Goal: Information Seeking & Learning: Learn about a topic

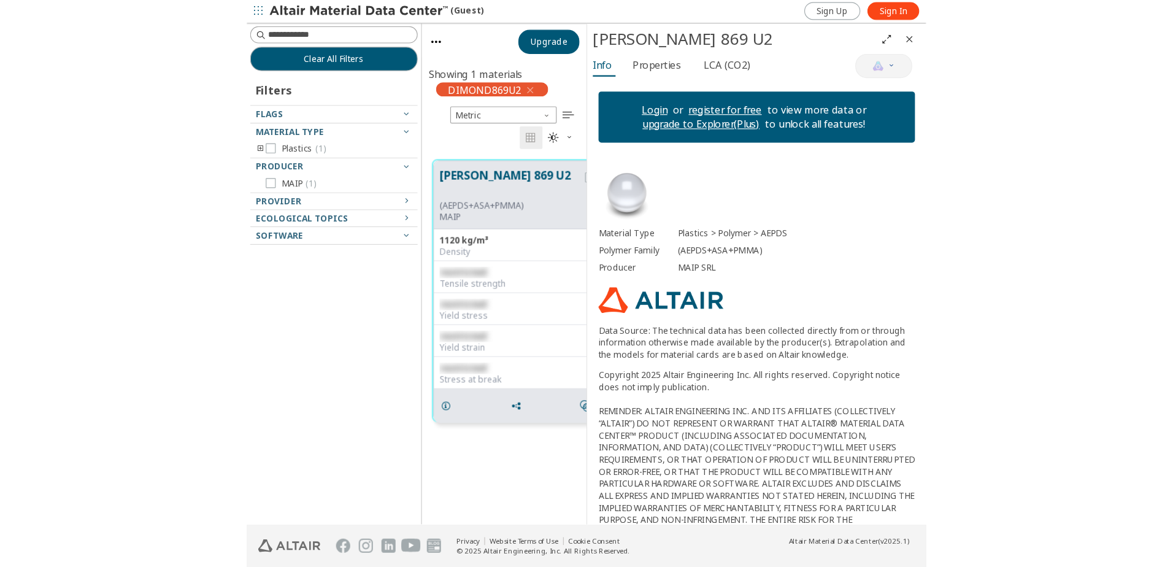
scroll to position [443, 418]
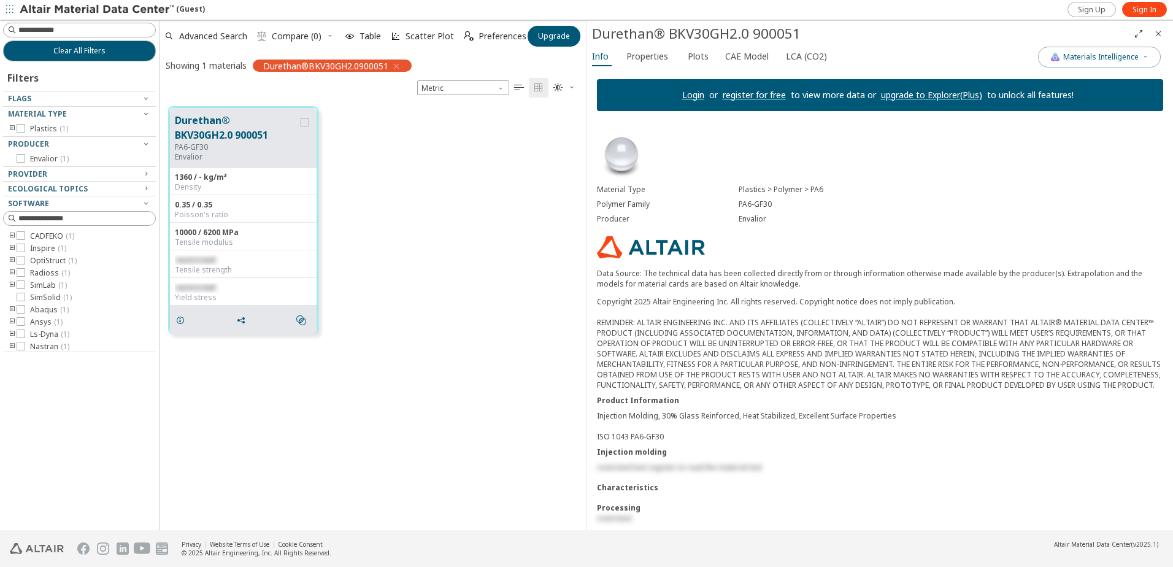
scroll to position [10, 10]
click at [9, 128] on icon "toogle group" at bounding box center [12, 129] width 9 height 10
click at [29, 139] on icon "toogle group" at bounding box center [30, 141] width 9 height 10
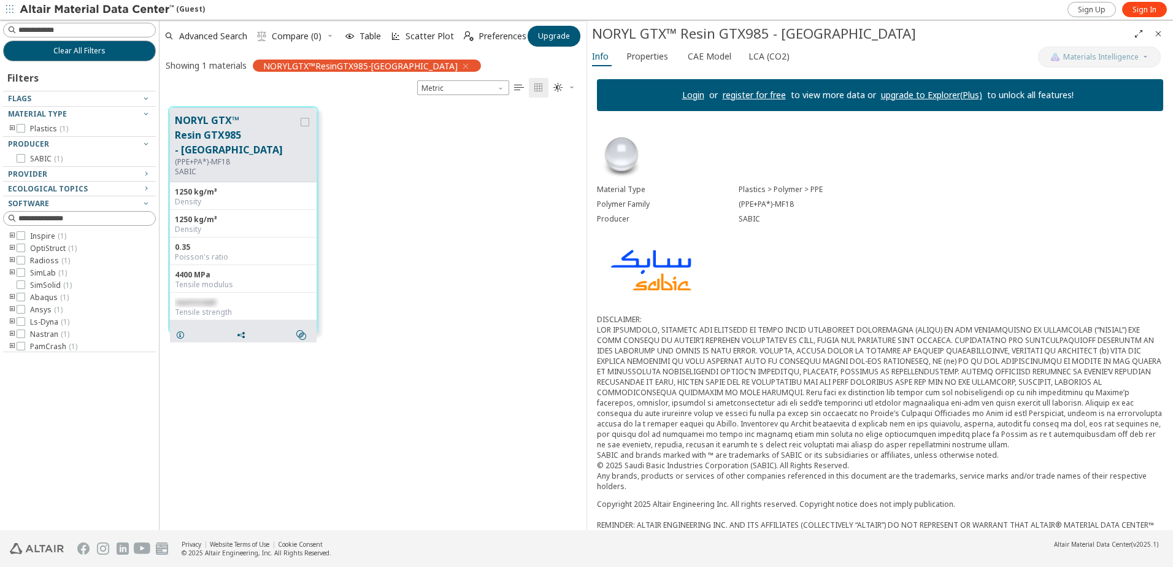
scroll to position [10, 10]
click at [11, 125] on icon "toogle group" at bounding box center [12, 129] width 9 height 10
click at [28, 141] on icon "toogle group" at bounding box center [30, 141] width 9 height 10
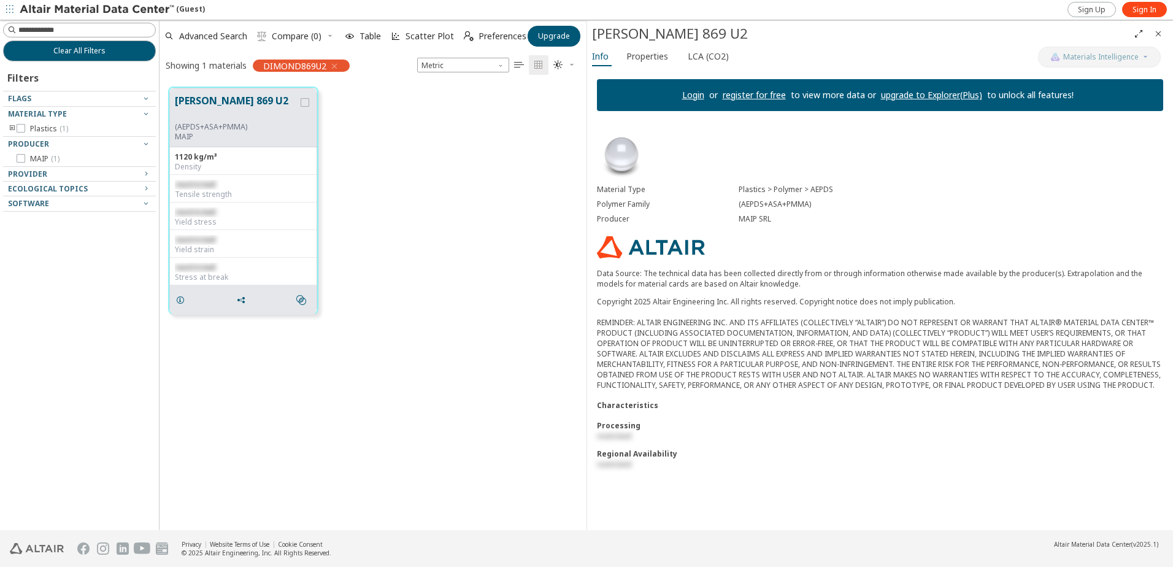
scroll to position [10, 10]
click at [10, 129] on icon "toogle group" at bounding box center [12, 129] width 9 height 10
click at [31, 141] on icon "toogle group" at bounding box center [30, 141] width 9 height 10
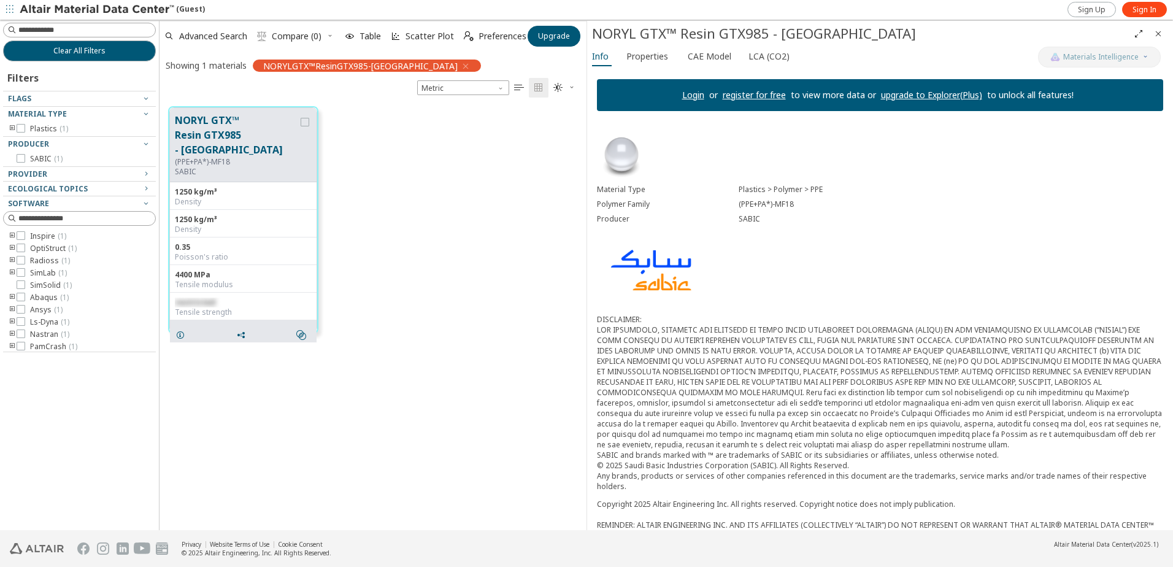
scroll to position [10, 10]
click at [12, 128] on icon "toogle group" at bounding box center [12, 129] width 9 height 10
click at [29, 139] on icon "toogle group" at bounding box center [30, 141] width 9 height 10
click at [644, 64] on button "Properties" at bounding box center [650, 57] width 56 height 20
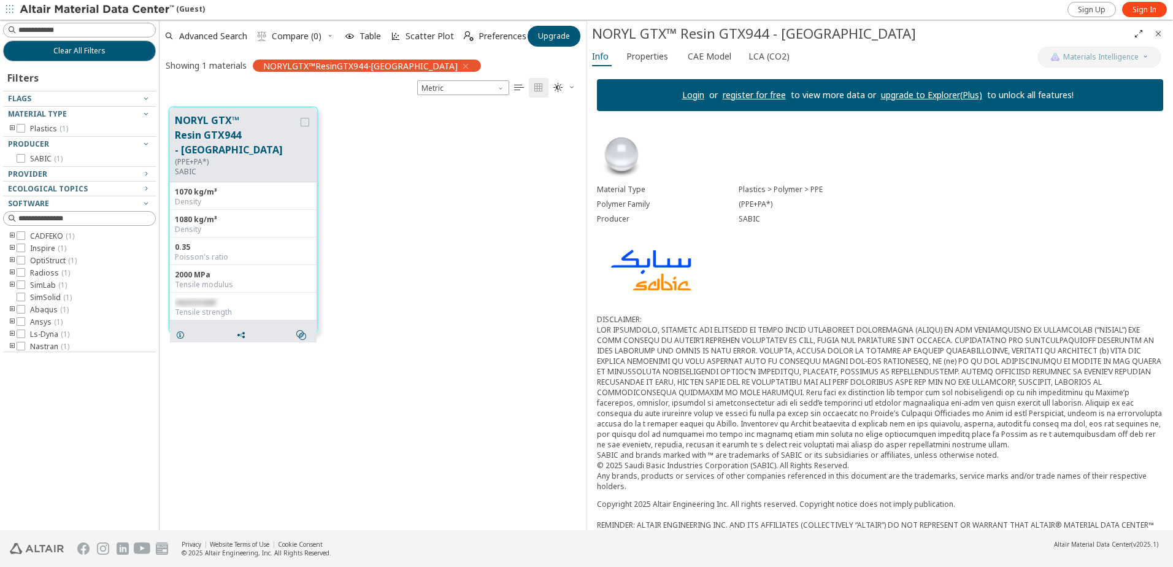
click at [12, 129] on icon "toogle group" at bounding box center [12, 129] width 9 height 10
click at [31, 141] on icon "toogle group" at bounding box center [30, 141] width 9 height 10
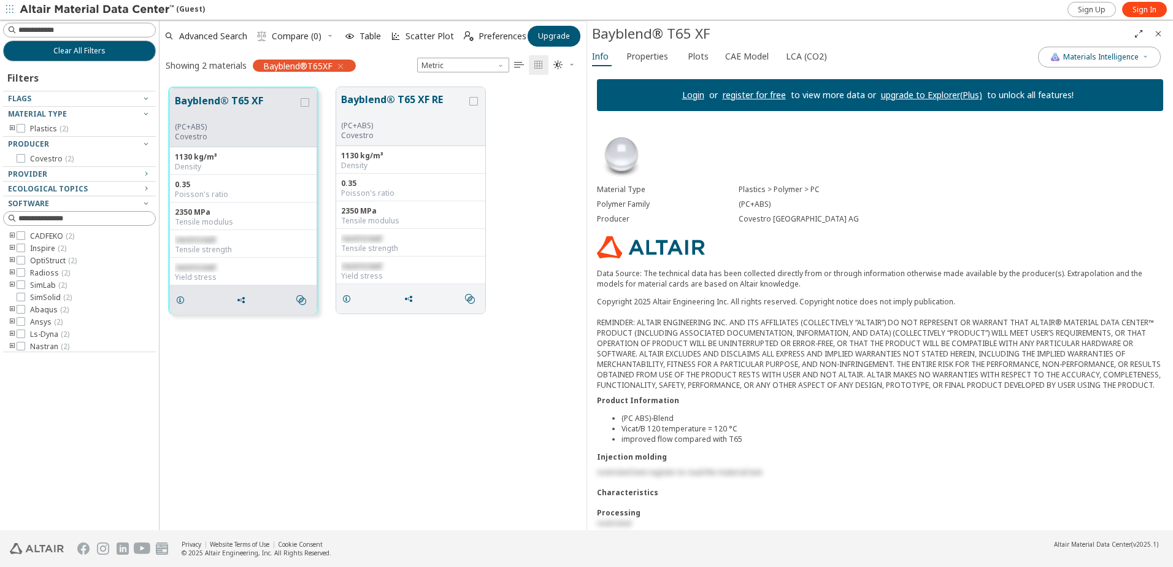
scroll to position [10, 10]
click at [12, 127] on icon "toogle group" at bounding box center [12, 129] width 9 height 10
click at [29, 142] on icon "toogle group" at bounding box center [30, 141] width 9 height 10
click at [293, 399] on div "Bayblend® T65 XF (PC+ABS) Covestro 1130 kg/m³ Density 0.35 Poisson's ratio 2350…" at bounding box center [373, 304] width 427 height 452
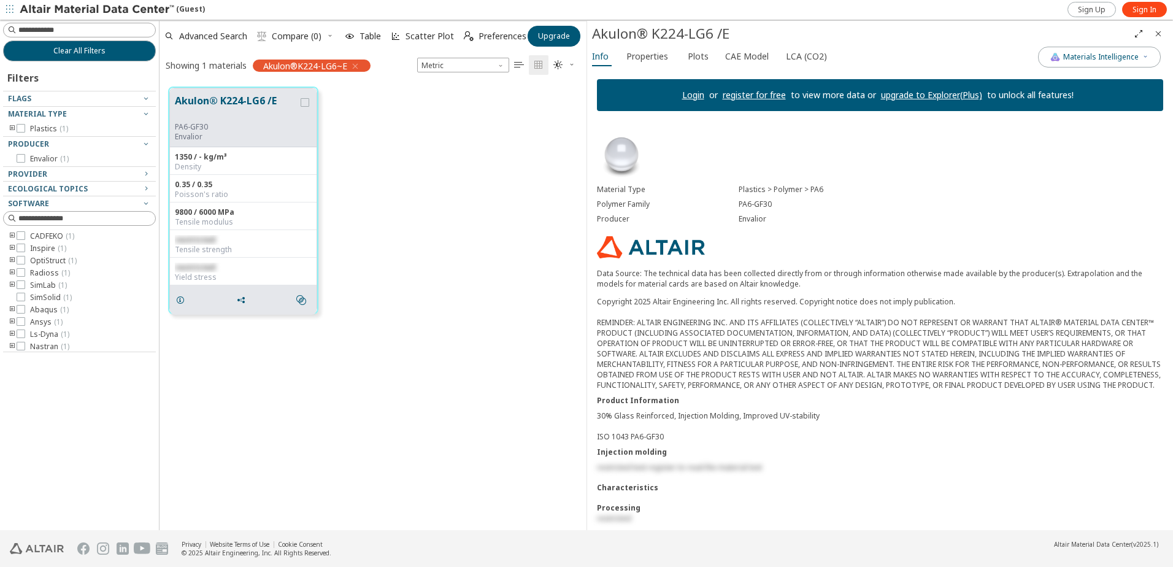
scroll to position [10, 10]
click at [11, 128] on icon "toogle group" at bounding box center [12, 129] width 9 height 10
click at [27, 141] on icon "toogle group" at bounding box center [30, 141] width 9 height 10
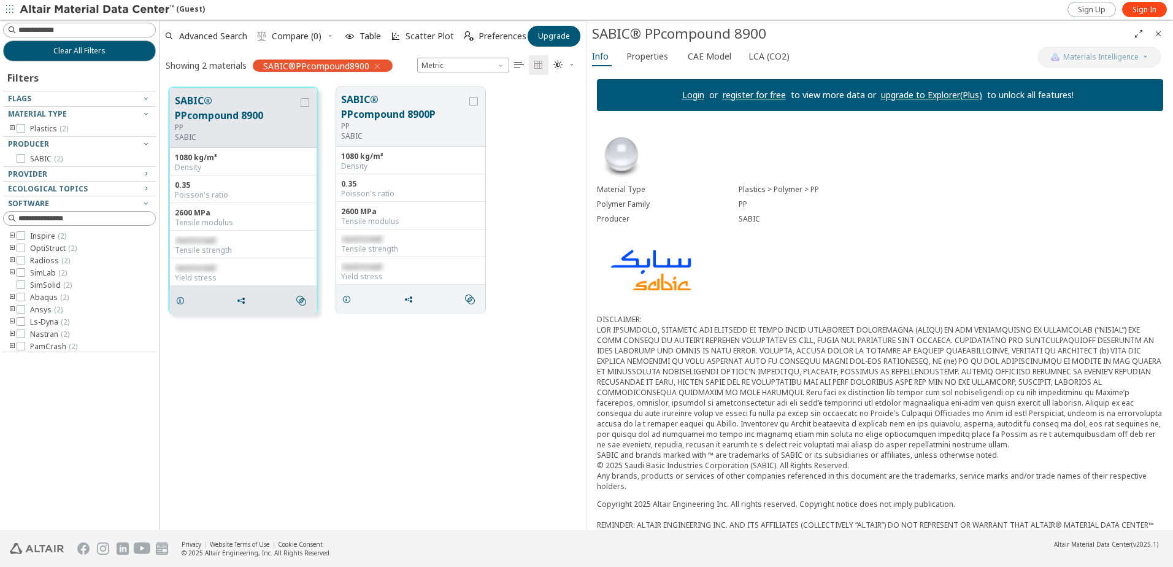
scroll to position [10, 10]
click at [11, 128] on icon "toogle group" at bounding box center [12, 129] width 9 height 10
click at [31, 140] on icon "toogle group" at bounding box center [30, 141] width 9 height 10
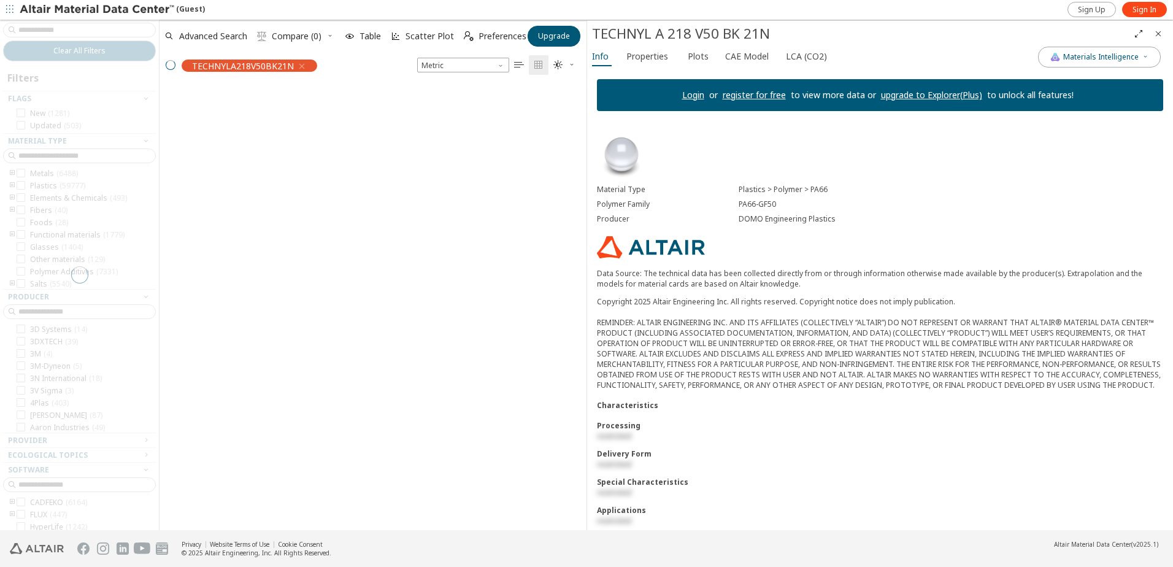
scroll to position [443, 418]
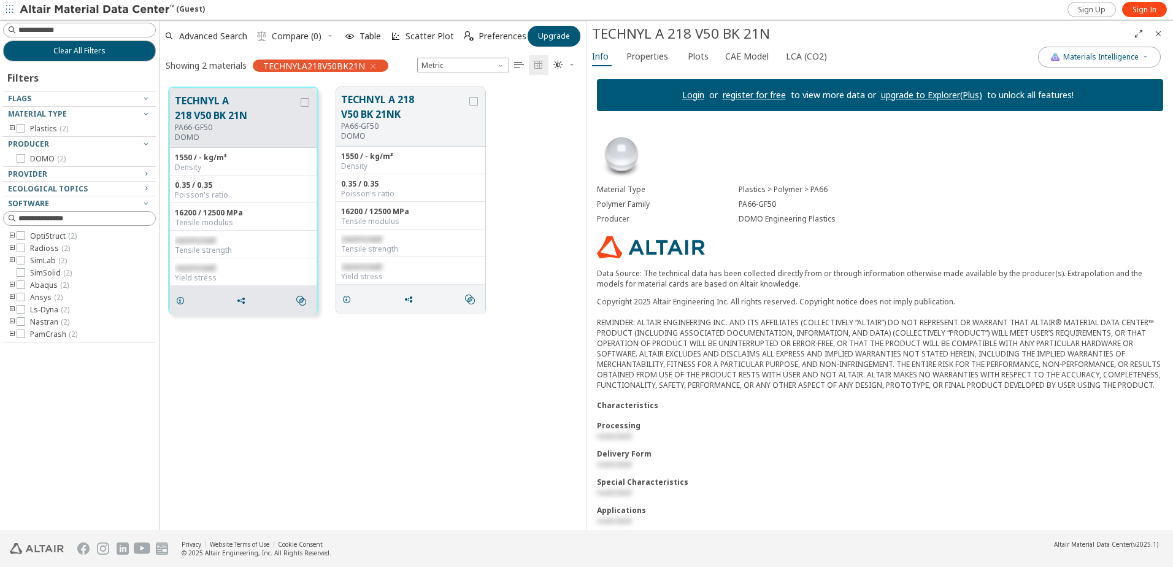
click at [12, 126] on icon "toogle group" at bounding box center [12, 129] width 9 height 10
click at [28, 138] on icon "toogle group" at bounding box center [30, 141] width 9 height 10
click at [1158, 35] on icon "Close" at bounding box center [1159, 34] width 10 height 10
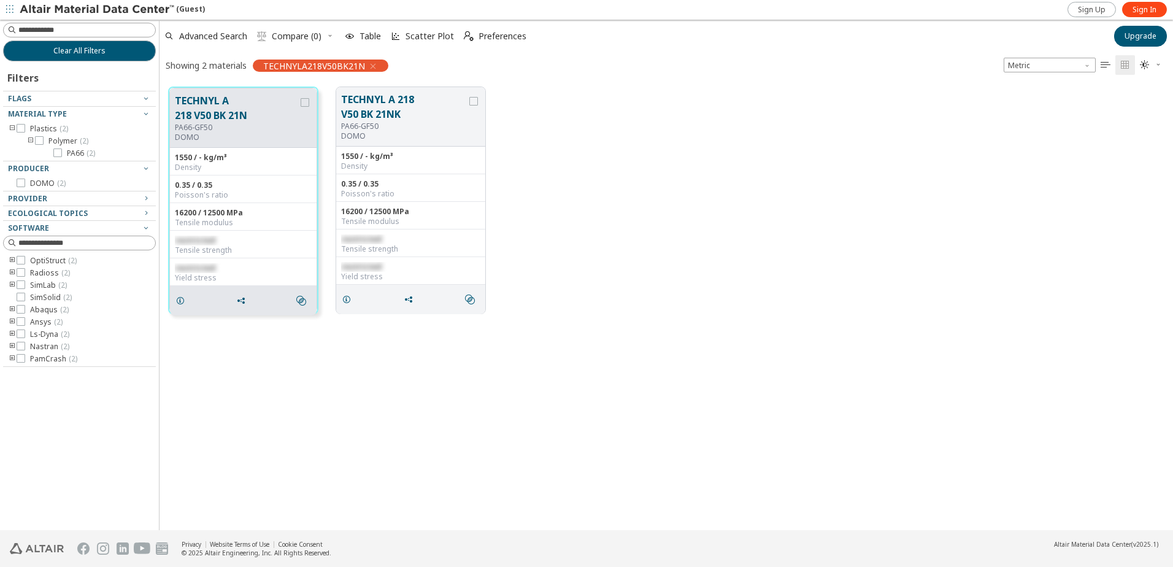
click at [712, 157] on div "TECHNYL A 218 V50 BK 21N PA66-GF50 DOMO 1550 / - kg/m³ Density 0.35 / 0.35 Pois…" at bounding box center [667, 200] width 1014 height 245
click at [234, 77] on div "Showing 2 materials TECHNYLA218V50BK21N" at bounding box center [277, 65] width 235 height 26
click at [635, 128] on div "TECHNYL A 218 V50 BK 21N PA66-GF50 DOMO 1550 / - kg/m³ Density 0.35 / 0.35 Pois…" at bounding box center [667, 200] width 1014 height 245
